Goal: Task Accomplishment & Management: Use online tool/utility

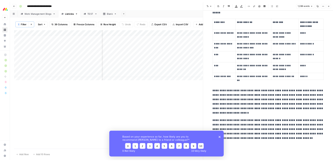
scroll to position [794, 0]
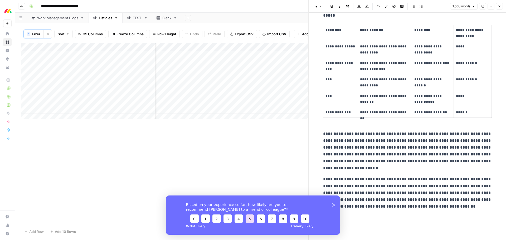
click at [251, 166] on button "5" at bounding box center [249, 218] width 8 height 8
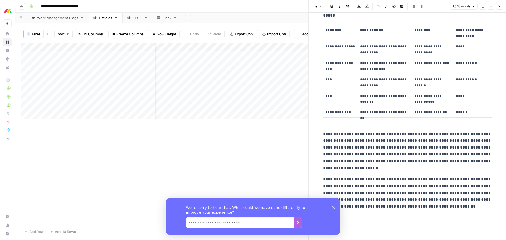
click at [243, 166] on textarea "We read every single response!" at bounding box center [240, 222] width 108 height 11
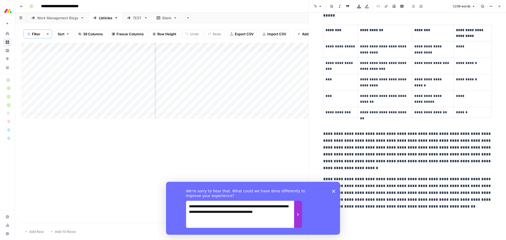
type textarea "**********"
click at [296, 166] on button "Submit your response" at bounding box center [298, 213] width 8 height 27
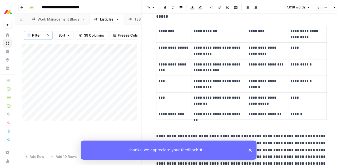
scroll to position [793, 0]
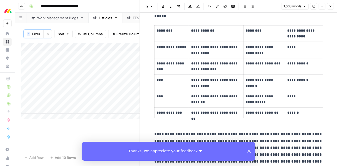
click at [331, 5] on icon "button" at bounding box center [330, 6] width 3 height 3
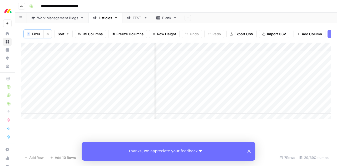
scroll to position [0, 301]
click at [249, 152] on polygon "Close survey" at bounding box center [249, 151] width 3 height 3
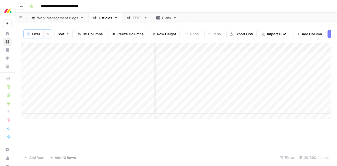
click at [43, 17] on div "Work Management Blogs" at bounding box center [57, 17] width 41 height 5
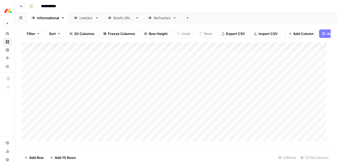
click at [138, 5] on div "**********" at bounding box center [179, 6] width 305 height 8
drag, startPoint x: 270, startPoint y: 50, endPoint x: 298, endPoint y: 50, distance: 27.9
click at [298, 50] on div "Add Column" at bounding box center [175, 93] width 309 height 103
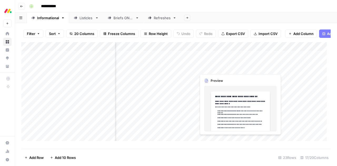
click at [223, 68] on div "Add Column" at bounding box center [175, 93] width 309 height 103
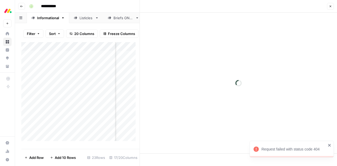
click at [328, 146] on icon "close" at bounding box center [330, 145] width 4 height 4
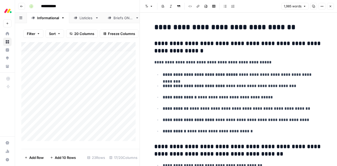
click at [331, 7] on icon "button" at bounding box center [330, 6] width 3 height 3
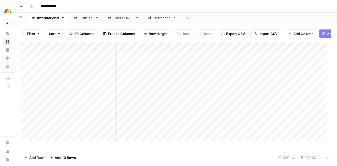
scroll to position [4, 199]
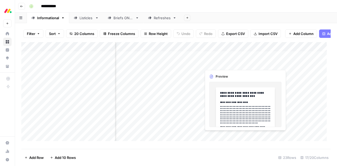
click at [228, 65] on div "Add Column" at bounding box center [175, 93] width 309 height 103
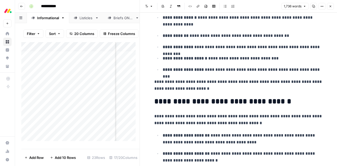
scroll to position [906, 0]
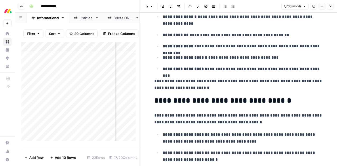
click at [330, 7] on icon "button" at bounding box center [330, 6] width 3 height 3
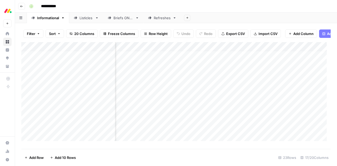
scroll to position [4, 557]
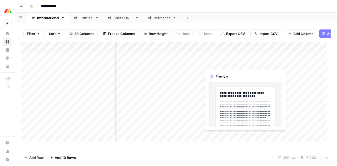
click at [228, 63] on div "Add Column" at bounding box center [175, 93] width 309 height 103
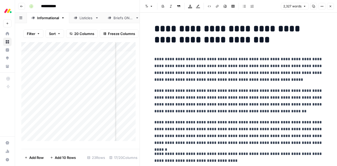
click at [330, 7] on icon "button" at bounding box center [330, 6] width 3 height 3
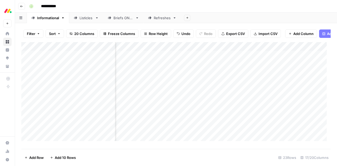
scroll to position [0, 61]
click at [243, 50] on div "Add Column" at bounding box center [175, 93] width 309 height 103
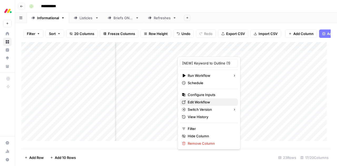
click at [190, 102] on span "Edit Workflow" at bounding box center [211, 102] width 46 height 5
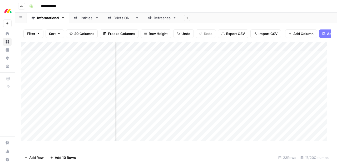
click at [276, 16] on div "Add Sheet" at bounding box center [259, 18] width 156 height 11
click at [54, 58] on div "Add Column" at bounding box center [175, 93] width 309 height 103
click at [290, 60] on div "Add Column" at bounding box center [175, 93] width 309 height 103
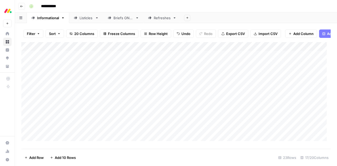
click at [290, 60] on div "Add Column" at bounding box center [175, 93] width 309 height 103
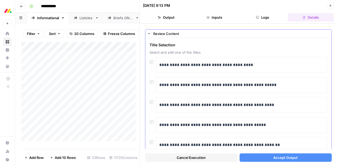
scroll to position [8, 0]
click at [262, 65] on p "**********" at bounding box center [239, 65] width 161 height 7
click at [332, 8] on button "Close" at bounding box center [330, 5] width 7 height 7
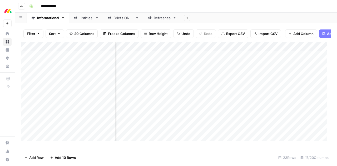
scroll to position [0, 211]
click at [206, 67] on div "Add Column" at bounding box center [175, 93] width 309 height 103
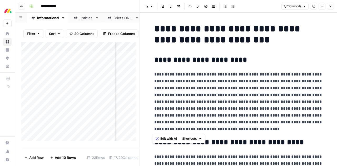
drag, startPoint x: 255, startPoint y: 130, endPoint x: 151, endPoint y: 62, distance: 124.4
click at [163, 139] on span "Edit with AI" at bounding box center [168, 138] width 17 height 5
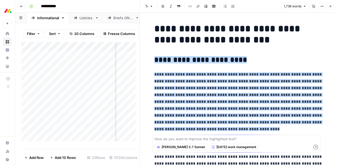
click at [241, 139] on textarea at bounding box center [237, 138] width 164 height 5
type textarea "add a section on the top scrum meeting ideas"
click at [219, 147] on span "[DATE] work management" at bounding box center [236, 147] width 40 height 5
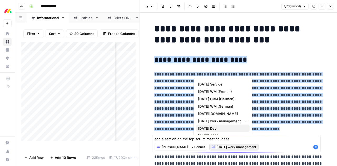
click at [216, 130] on span "[DATE] Dev" at bounding box center [221, 128] width 47 height 5
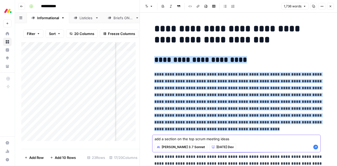
click at [316, 147] on icon "button" at bounding box center [315, 147] width 5 height 5
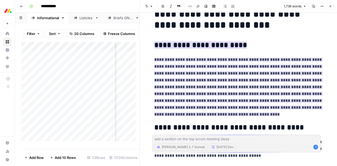
scroll to position [13, 0]
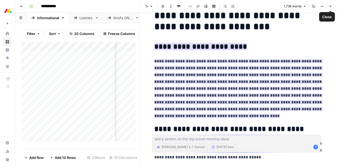
click at [331, 7] on icon "button" at bounding box center [330, 6] width 3 height 3
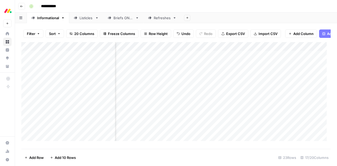
scroll to position [0, 526]
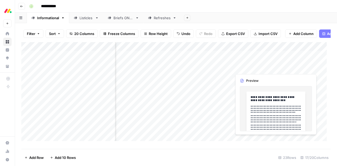
click at [258, 67] on div "Add Column" at bounding box center [175, 93] width 309 height 103
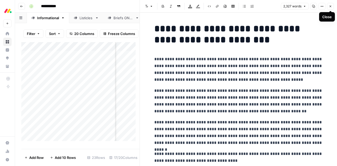
click at [331, 6] on icon "button" at bounding box center [330, 6] width 3 height 3
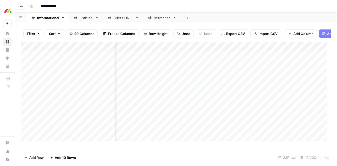
scroll to position [0, 516]
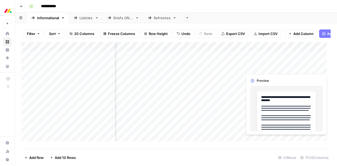
click at [263, 68] on div "Add Column" at bounding box center [175, 93] width 309 height 103
click at [263, 68] on div at bounding box center [272, 68] width 58 height 10
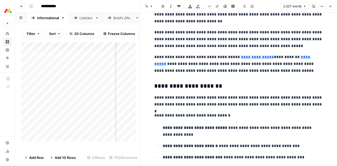
scroll to position [516, 0]
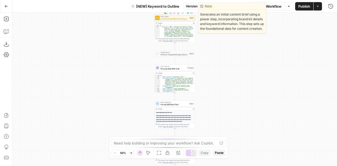
click at [184, 18] on span "Create Content Brief from Keyword - Fork" at bounding box center [175, 18] width 28 height 3
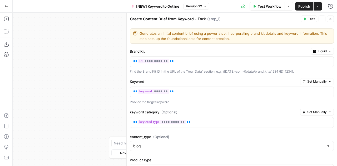
click at [331, 19] on icon "button" at bounding box center [330, 18] width 3 height 3
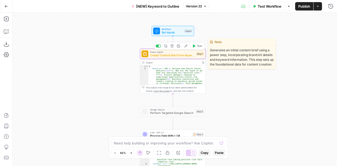
click at [186, 47] on icon "button" at bounding box center [185, 45] width 3 height 3
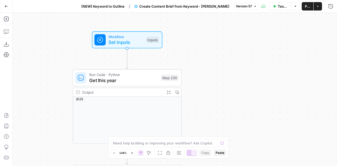
click at [127, 36] on span "Workflow" at bounding box center [126, 37] width 35 height 6
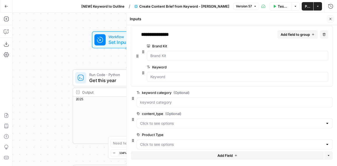
scroll to position [8, 0]
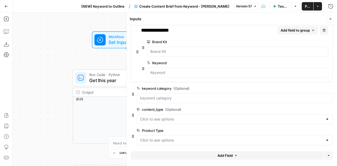
click at [330, 19] on icon "button" at bounding box center [331, 19] width 2 height 2
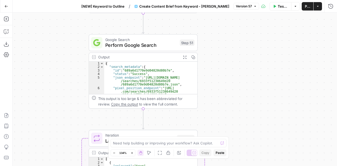
click at [143, 42] on span "Perform Google Search" at bounding box center [141, 45] width 72 height 7
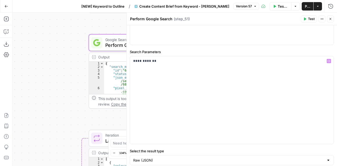
scroll to position [0, 0]
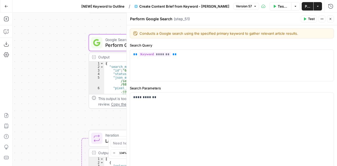
click at [331, 19] on icon "button" at bounding box center [330, 18] width 3 height 3
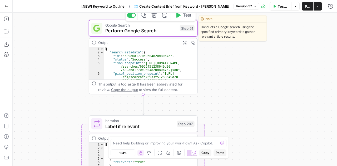
click at [126, 31] on span "Perform Google Search" at bounding box center [141, 30] width 72 height 7
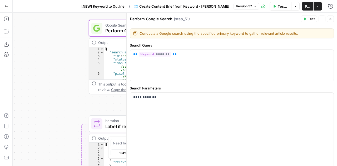
click at [332, 20] on icon "button" at bounding box center [330, 18] width 3 height 3
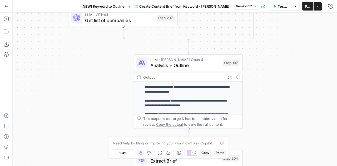
scroll to position [38, 0]
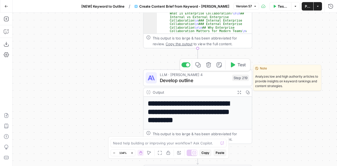
click at [206, 80] on span "Develop outline" at bounding box center [195, 80] width 70 height 7
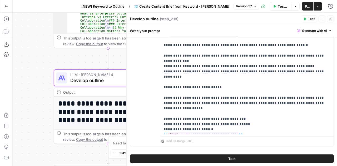
scroll to position [404, 0]
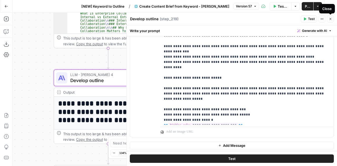
click at [330, 19] on icon "button" at bounding box center [330, 18] width 3 height 3
